Goal: Task Accomplishment & Management: Use online tool/utility

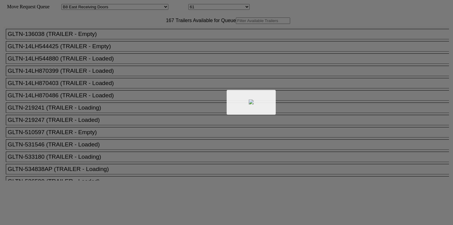
select select "536"
select select "8229"
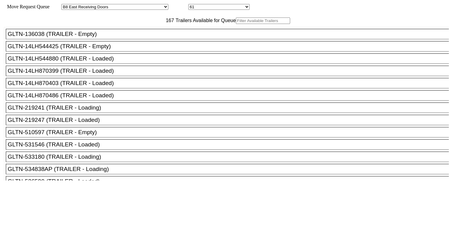
click at [236, 24] on input "text" at bounding box center [263, 20] width 54 height 6
paste input "STTU433539"
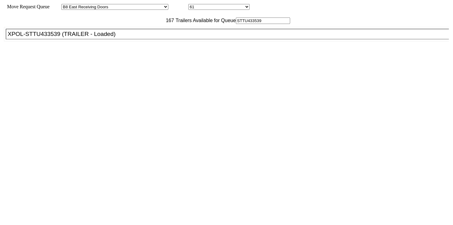
type input "STTU433539"
click at [121, 37] on div "XPOL-STTU433539 (TRAILER - Loaded)" at bounding box center [230, 34] width 445 height 7
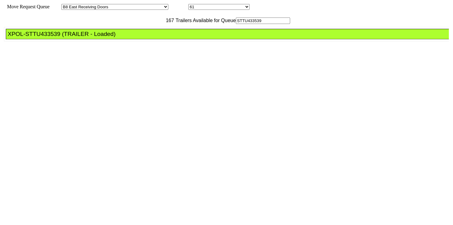
click at [121, 37] on div "XPOL-STTU433539 (TRAILER - Loaded)" at bounding box center [230, 34] width 445 height 7
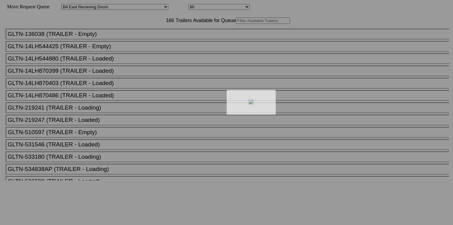
select select "527"
select select "8136"
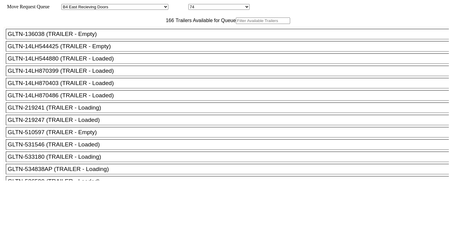
click at [236, 24] on input "text" at bounding box center [263, 20] width 54 height 6
paste input "STTU432879"
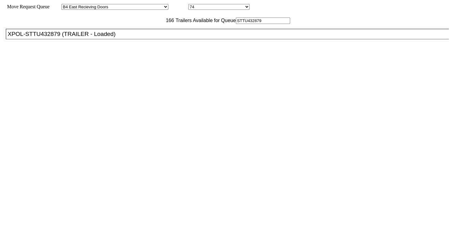
type input "STTU432879"
click at [100, 37] on div "XPOL-STTU432879 (TRAILER - Loaded)" at bounding box center [230, 34] width 445 height 7
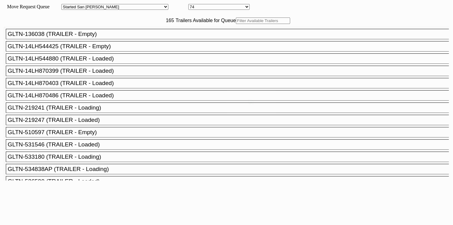
click at [152, 32] on div at bounding box center [226, 112] width 453 height 225
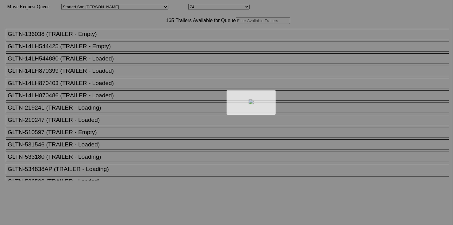
click at [149, 32] on div at bounding box center [226, 112] width 453 height 225
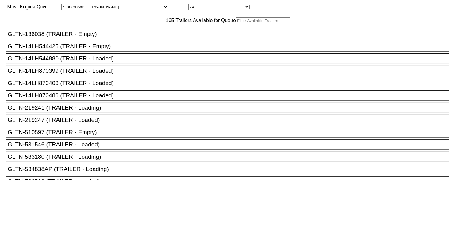
click at [236, 24] on input "text" at bounding box center [263, 20] width 54 height 6
paste input "261061"
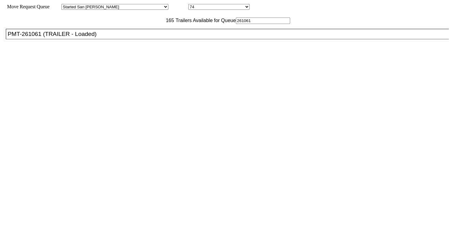
type input "261061"
click at [115, 37] on div "PMT-261061 (TRAILER - Loaded)" at bounding box center [230, 34] width 445 height 7
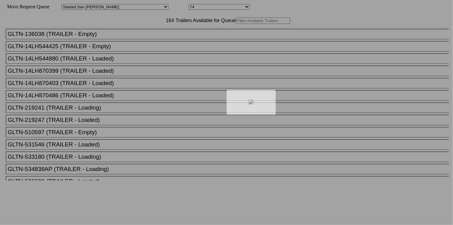
click at [153, 35] on div at bounding box center [226, 112] width 453 height 225
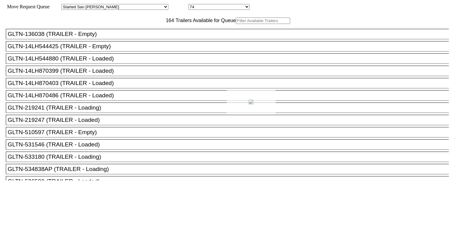
click at [146, 33] on div at bounding box center [226, 112] width 453 height 225
click at [236, 24] on input "text" at bounding box center [263, 20] width 54 height 6
paste input "150423"
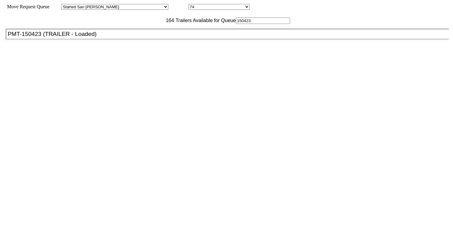
type input "150423"
click at [124, 37] on div "PMT-150423 (TRAILER - Loaded)" at bounding box center [230, 34] width 445 height 7
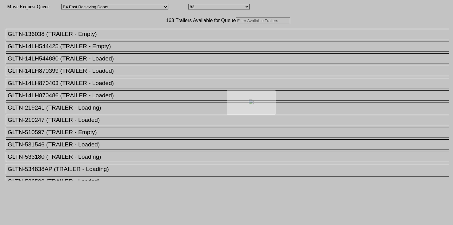
select select "527"
select select "8139"
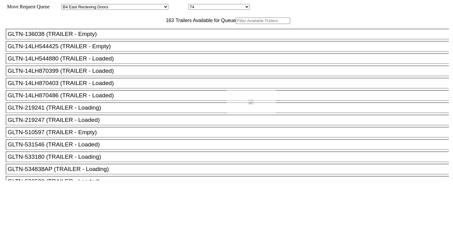
click at [137, 33] on div at bounding box center [226, 112] width 453 height 225
click at [236, 24] on input "text" at bounding box center [263, 20] width 54 height 6
paste input "176117"
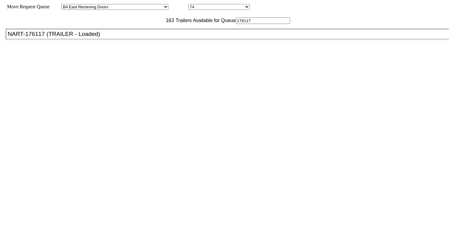
type input "176117"
click at [126, 37] on div "NART-176117 (TRAILER - Loaded)" at bounding box center [230, 34] width 445 height 7
